Goal: Task Accomplishment & Management: Use online tool/utility

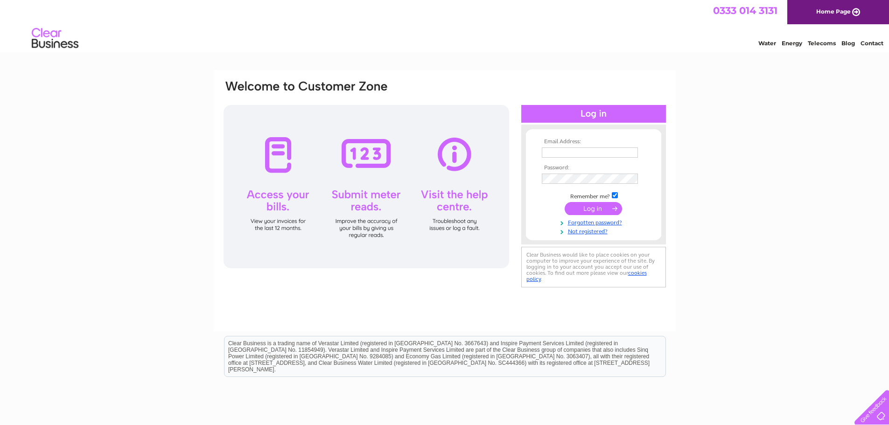
type input "alyn.trading@gmail.com"
click at [597, 208] on input "submit" at bounding box center [593, 208] width 57 height 13
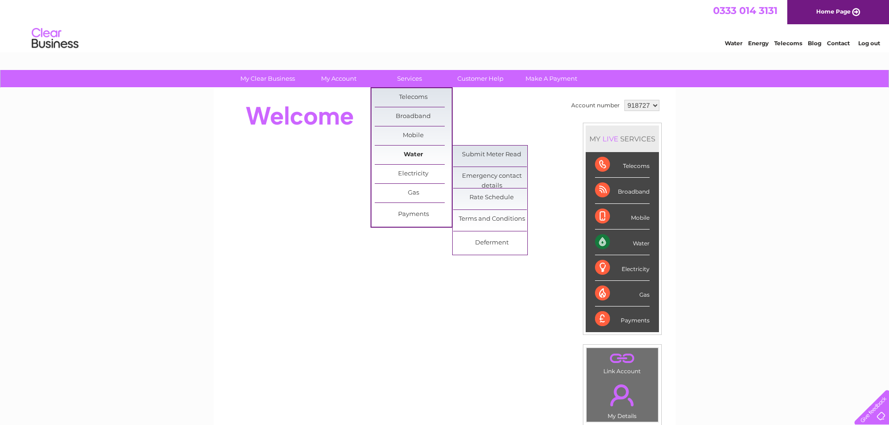
click at [414, 152] on link "Water" at bounding box center [413, 155] width 77 height 19
click at [471, 162] on link "Submit Meter Read" at bounding box center [491, 155] width 77 height 19
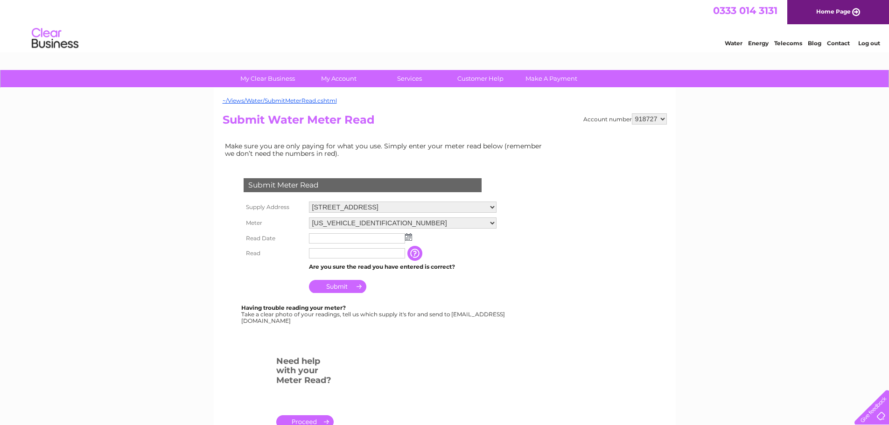
click at [409, 239] on img at bounding box center [408, 236] width 7 height 7
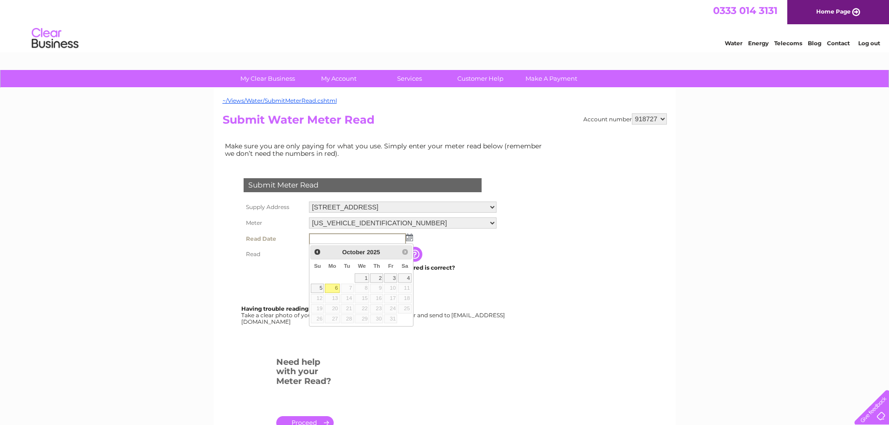
click at [336, 287] on link "6" at bounding box center [332, 288] width 14 height 9
type input "2025/10/06"
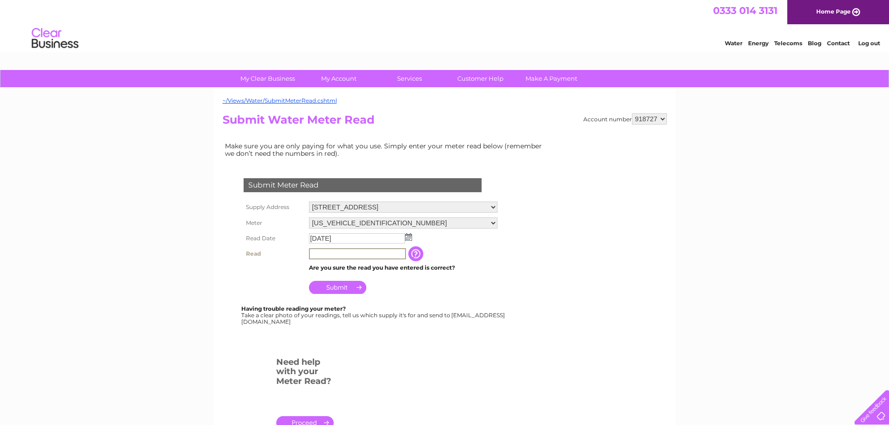
click at [349, 255] on input "text" at bounding box center [357, 253] width 97 height 11
type input "88080"
click at [331, 282] on input "Submit" at bounding box center [337, 287] width 57 height 13
click at [329, 283] on input "Submit" at bounding box center [337, 286] width 57 height 13
click at [309, 253] on input "88080" at bounding box center [357, 253] width 97 height 11
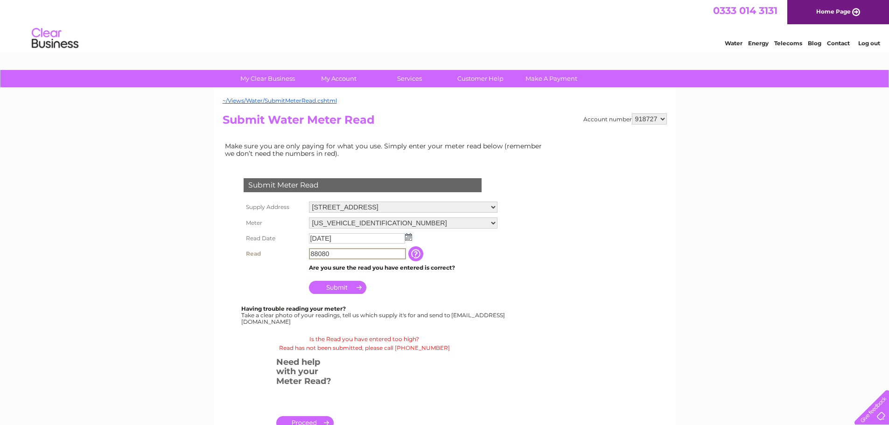
click at [370, 258] on input "88080" at bounding box center [357, 253] width 97 height 11
drag, startPoint x: 355, startPoint y: 254, endPoint x: 278, endPoint y: 257, distance: 77.1
click at [278, 257] on tr "Read 88080 The reading you have just taken from your water meter. Our records i…" at bounding box center [370, 254] width 259 height 16
type input "08808"
click at [344, 291] on input "Submit" at bounding box center [337, 287] width 57 height 13
